Goal: Task Accomplishment & Management: Manage account settings

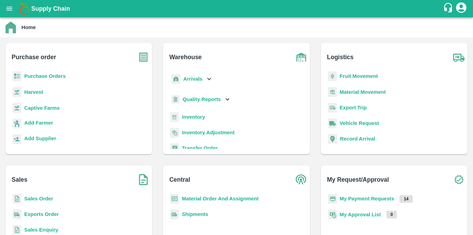
scroll to position [4, 0]
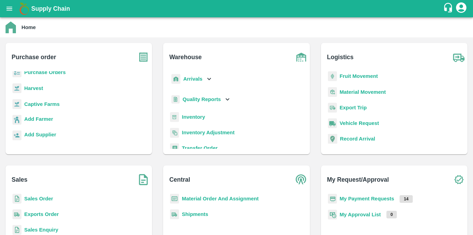
click at [57, 72] on b "Purchase Orders" at bounding box center [45, 73] width 42 height 6
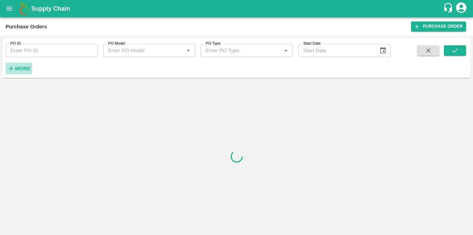
click at [14, 70] on icon "button" at bounding box center [11, 69] width 8 height 8
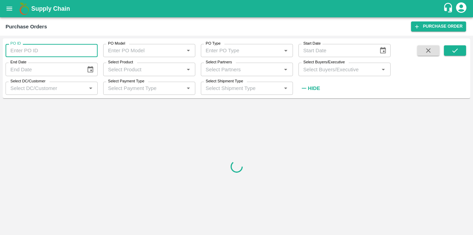
click at [31, 55] on input "PO ID" at bounding box center [52, 50] width 92 height 13
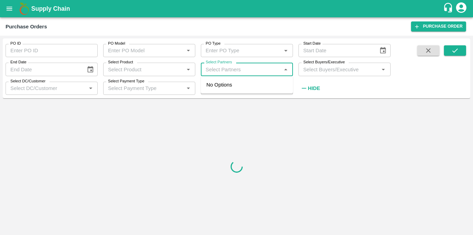
click at [252, 68] on input "Select Partners" at bounding box center [241, 69] width 77 height 9
paste input "9665235287"
type input "9665235287"
click at [231, 88] on div "[PERSON_NAME], -9665235287" at bounding box center [257, 89] width 62 height 16
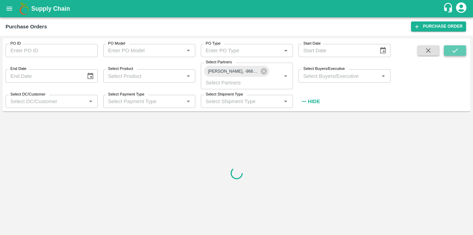
click at [462, 49] on button "submit" at bounding box center [455, 50] width 22 height 10
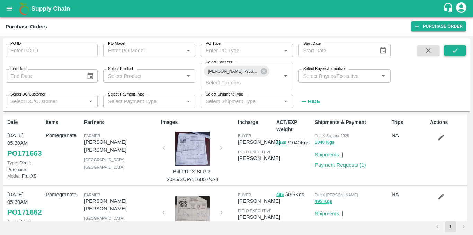
click at [453, 51] on icon "submit" at bounding box center [456, 51] width 8 height 8
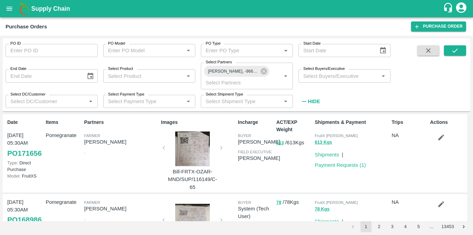
click at [345, 169] on p "Payment Requests ( 1 )" at bounding box center [340, 165] width 51 height 8
click at [345, 167] on link "Payment Requests ( 1 )" at bounding box center [340, 166] width 51 height 6
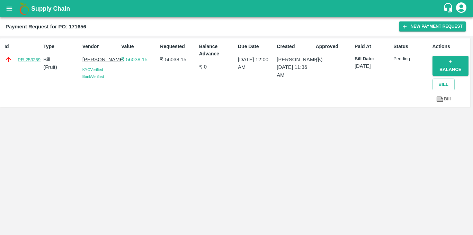
click at [29, 56] on link "PR-253269" at bounding box center [29, 59] width 23 height 7
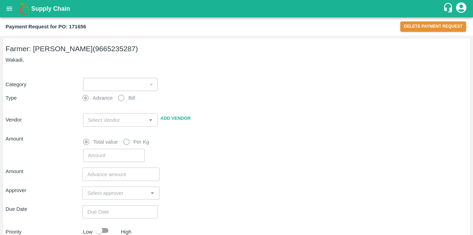
type input "1"
radio input "false"
radio input "true"
type input "nivruti prkash kale - 9665235287(Farmer)"
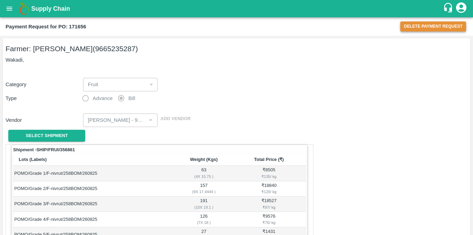
click at [451, 29] on button "Delete Payment Request" at bounding box center [434, 26] width 66 height 10
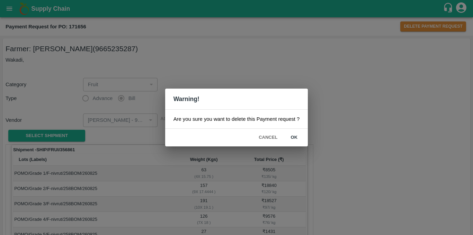
click at [298, 137] on button "ok" at bounding box center [294, 138] width 22 height 12
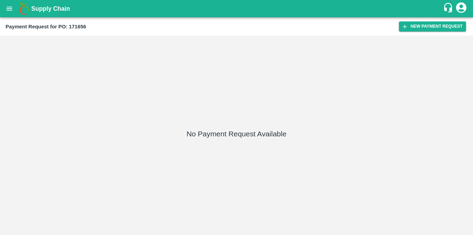
click at [78, 26] on b "Payment Request for PO: 171656" at bounding box center [46, 27] width 81 height 6
copy b "171656"
click at [9, 15] on button "open drawer" at bounding box center [9, 9] width 16 height 16
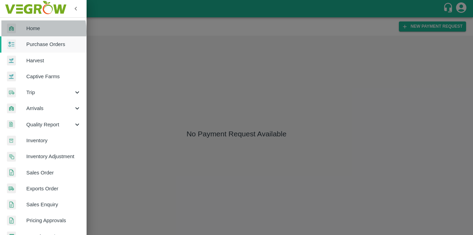
click at [32, 31] on span "Home" at bounding box center [53, 29] width 55 height 8
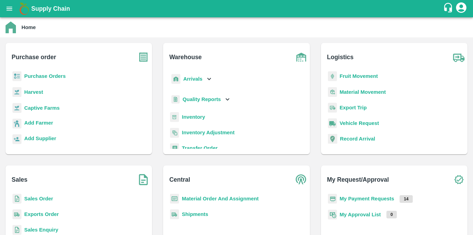
click at [60, 74] on b "Purchase Orders" at bounding box center [45, 76] width 42 height 6
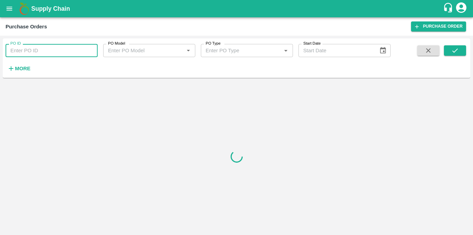
click at [71, 50] on input "PO ID" at bounding box center [52, 50] width 92 height 13
paste input "171656"
type input "171656"
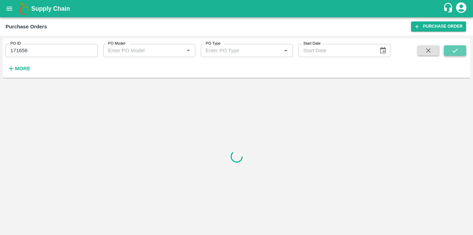
click at [451, 49] on button "submit" at bounding box center [455, 50] width 22 height 10
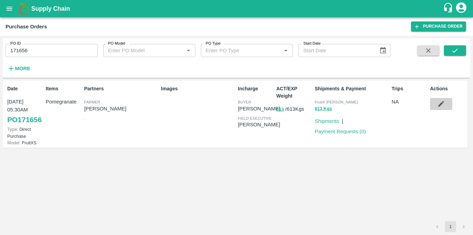
click at [441, 102] on icon "button" at bounding box center [442, 104] width 8 height 8
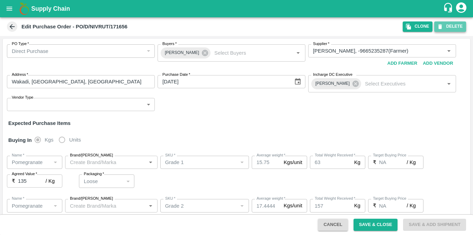
click at [454, 30] on button "DELETE" at bounding box center [451, 26] width 32 height 10
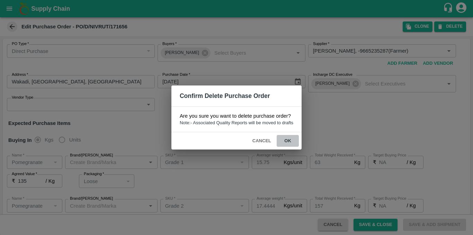
click at [290, 140] on button "ok" at bounding box center [288, 141] width 22 height 12
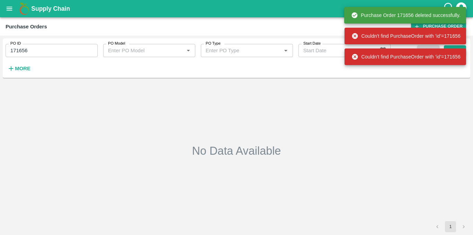
click at [290, 140] on div "No Data Available" at bounding box center [237, 151] width 462 height 135
